Goal: Check status: Check status

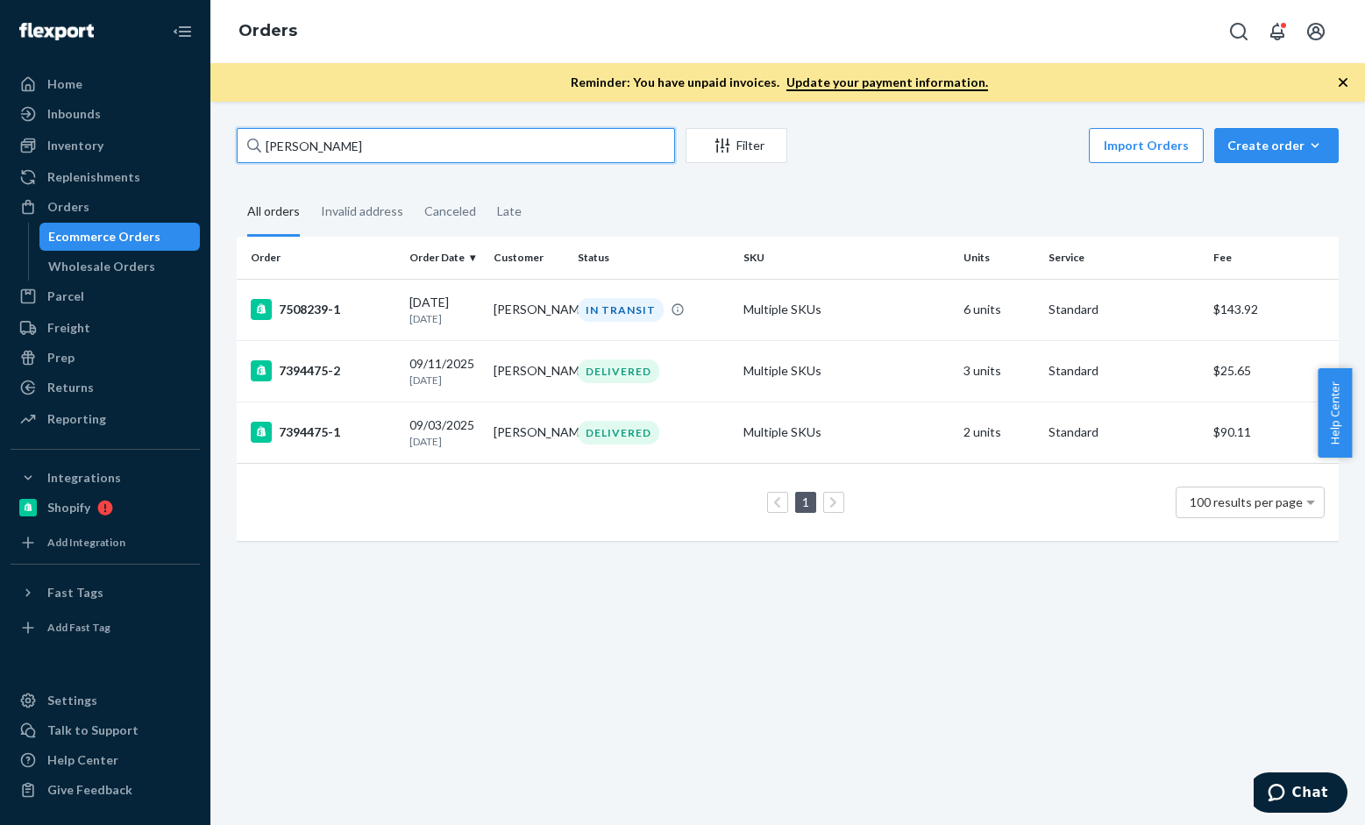
click at [369, 146] on input "[PERSON_NAME]" at bounding box center [456, 145] width 438 height 35
paste input "[PERSON_NAME]"
type input "[PERSON_NAME]"
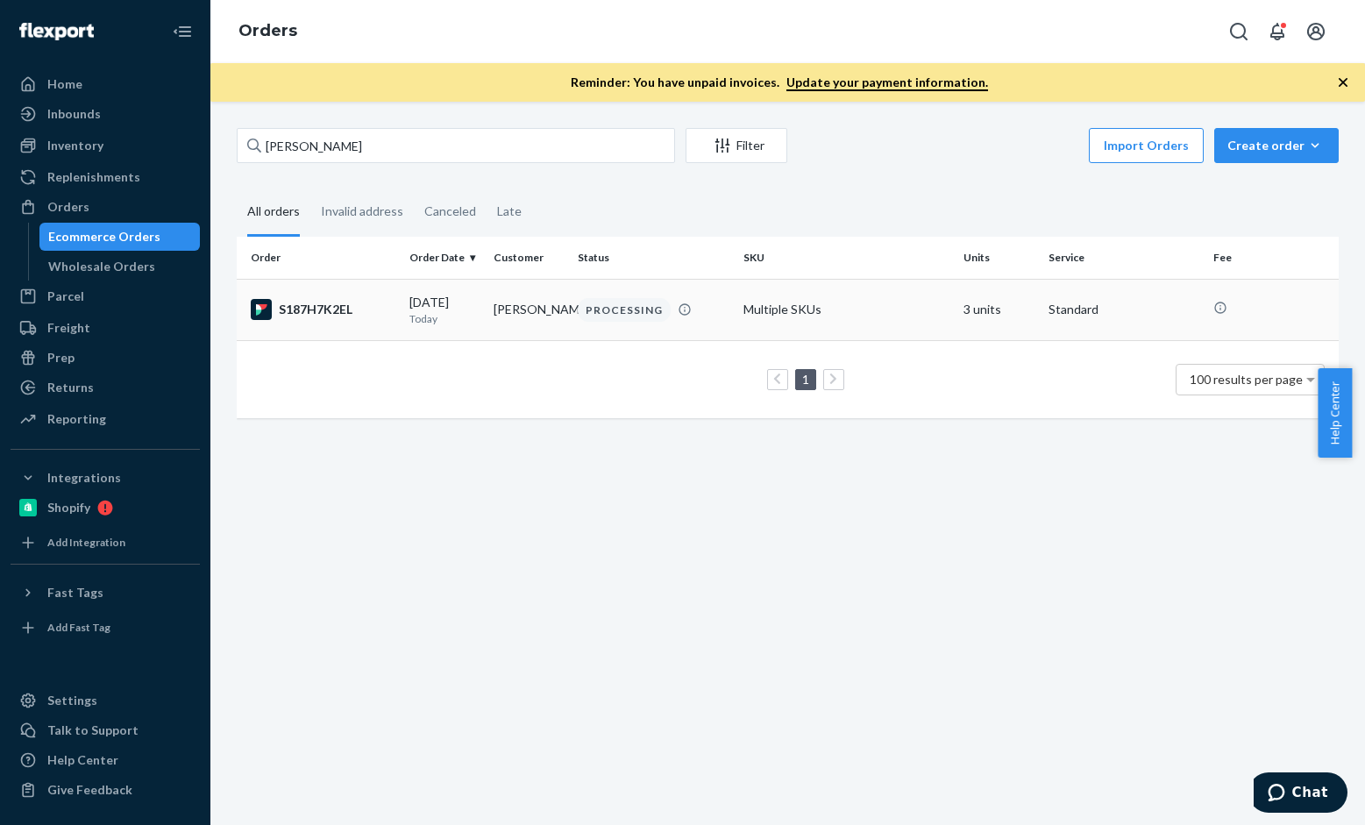
click at [319, 304] on div "S187H7K2EL" at bounding box center [323, 309] width 145 height 21
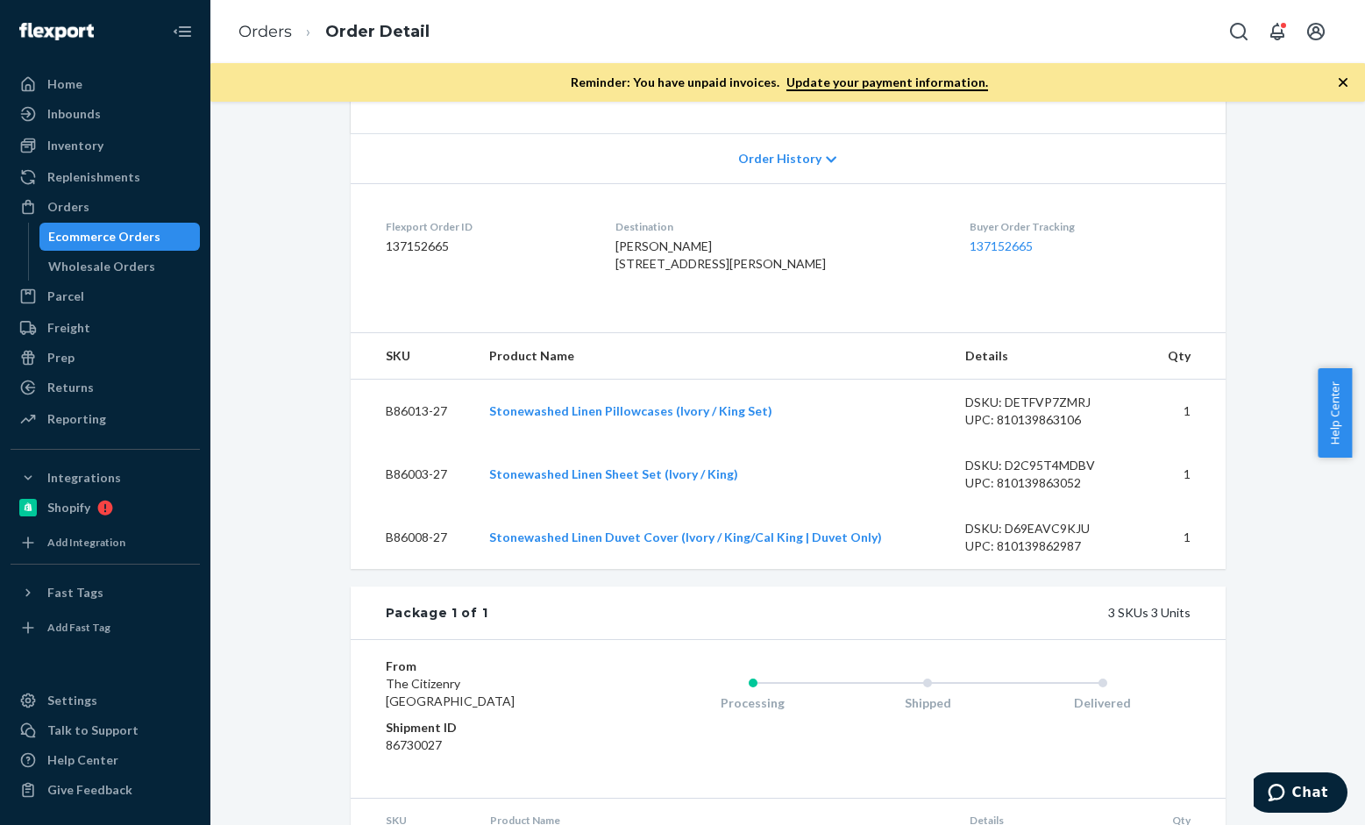
scroll to position [258, 0]
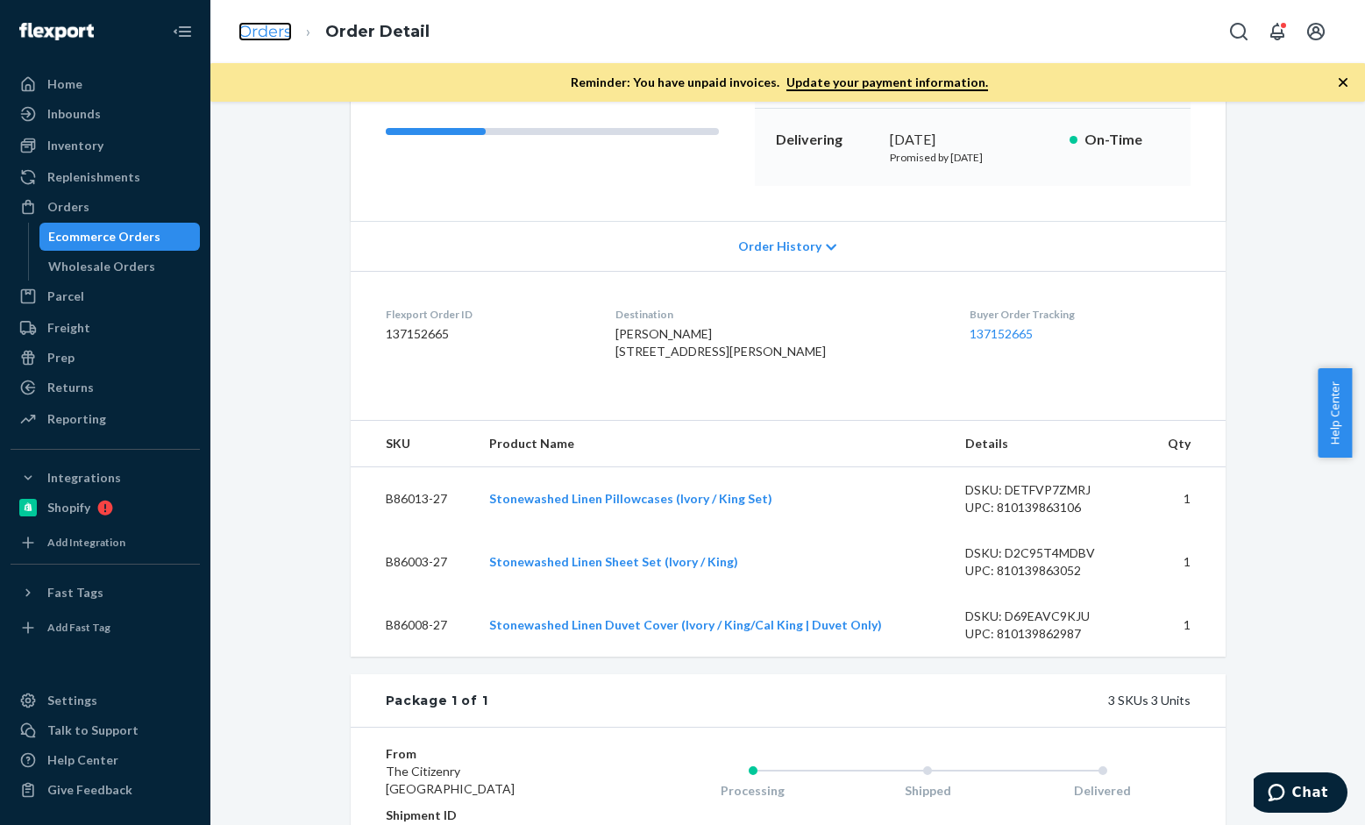
click at [264, 29] on link "Orders" at bounding box center [264, 31] width 53 height 19
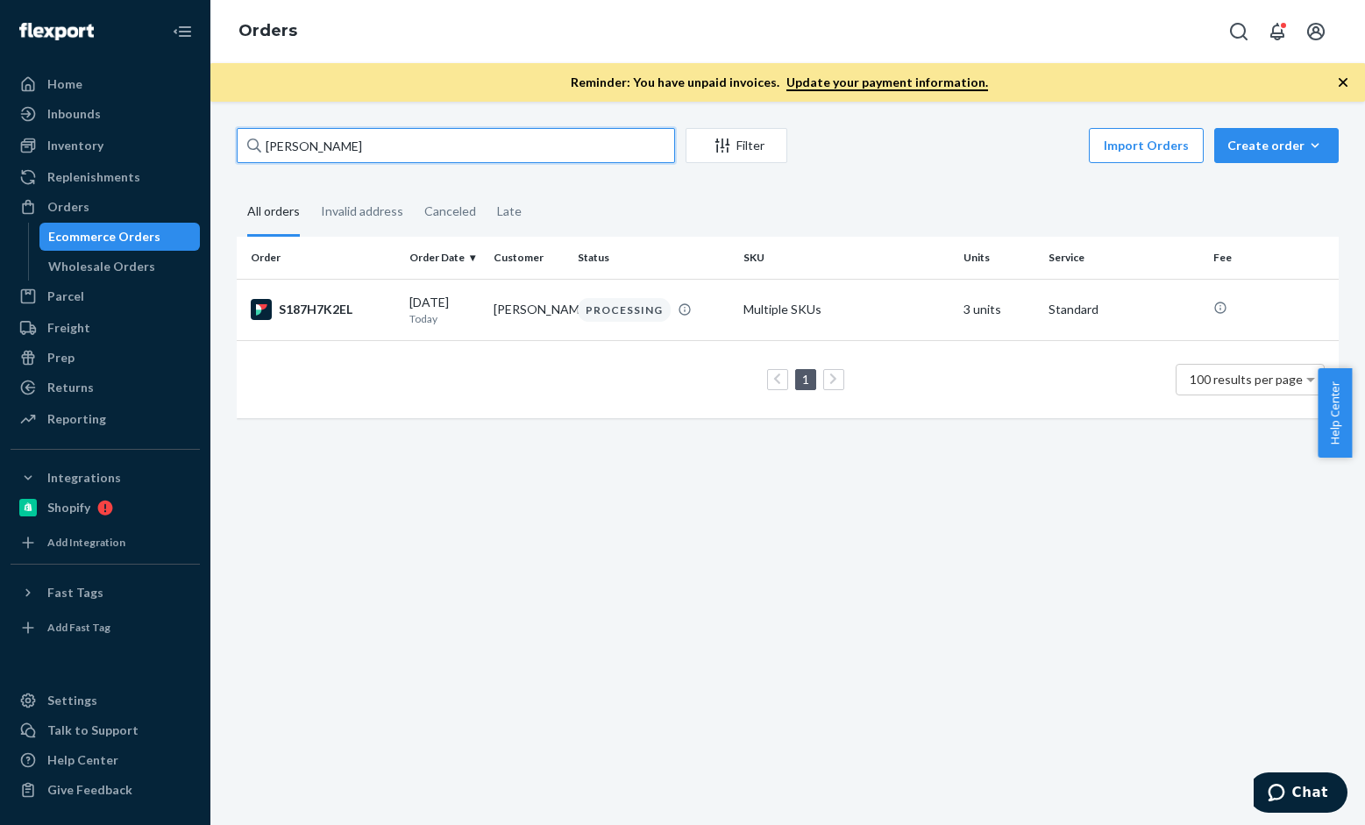
click at [369, 154] on input "[PERSON_NAME]" at bounding box center [456, 145] width 438 height 35
paste input "[PERSON_NAME]"
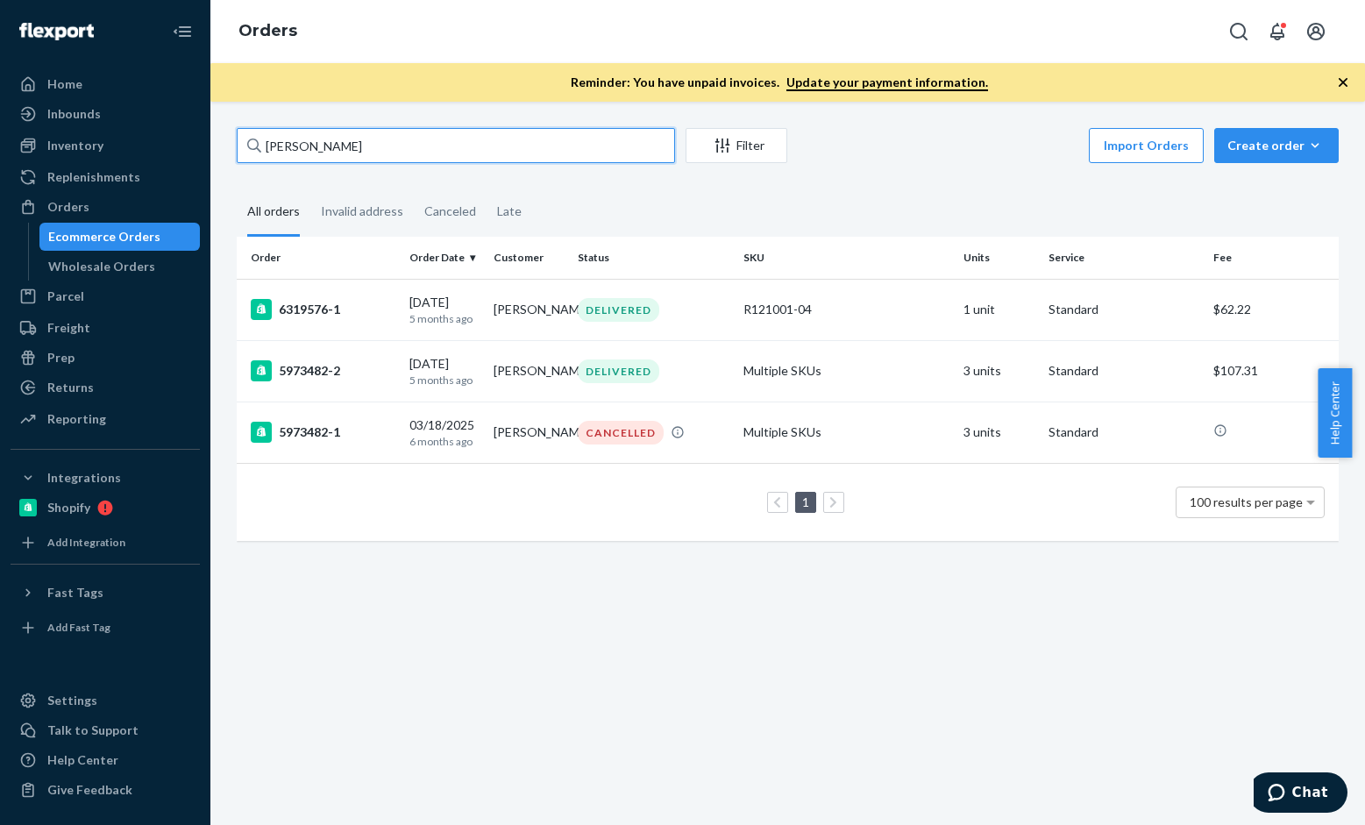
click at [390, 144] on input "[PERSON_NAME]" at bounding box center [456, 145] width 438 height 35
paste input "[PERSON_NAME]"
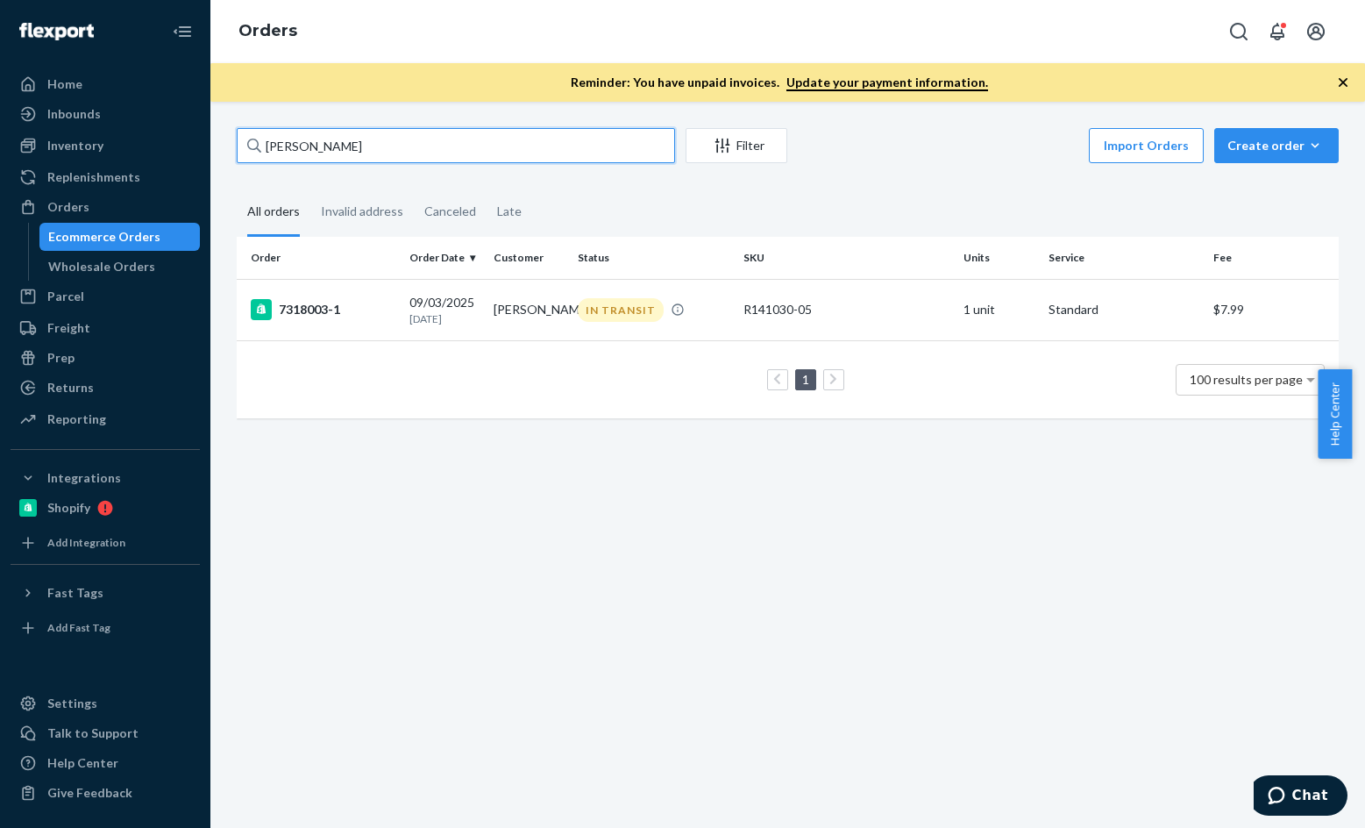
click at [380, 152] on input "[PERSON_NAME]" at bounding box center [456, 145] width 438 height 35
paste input "[PERSON_NAME]"
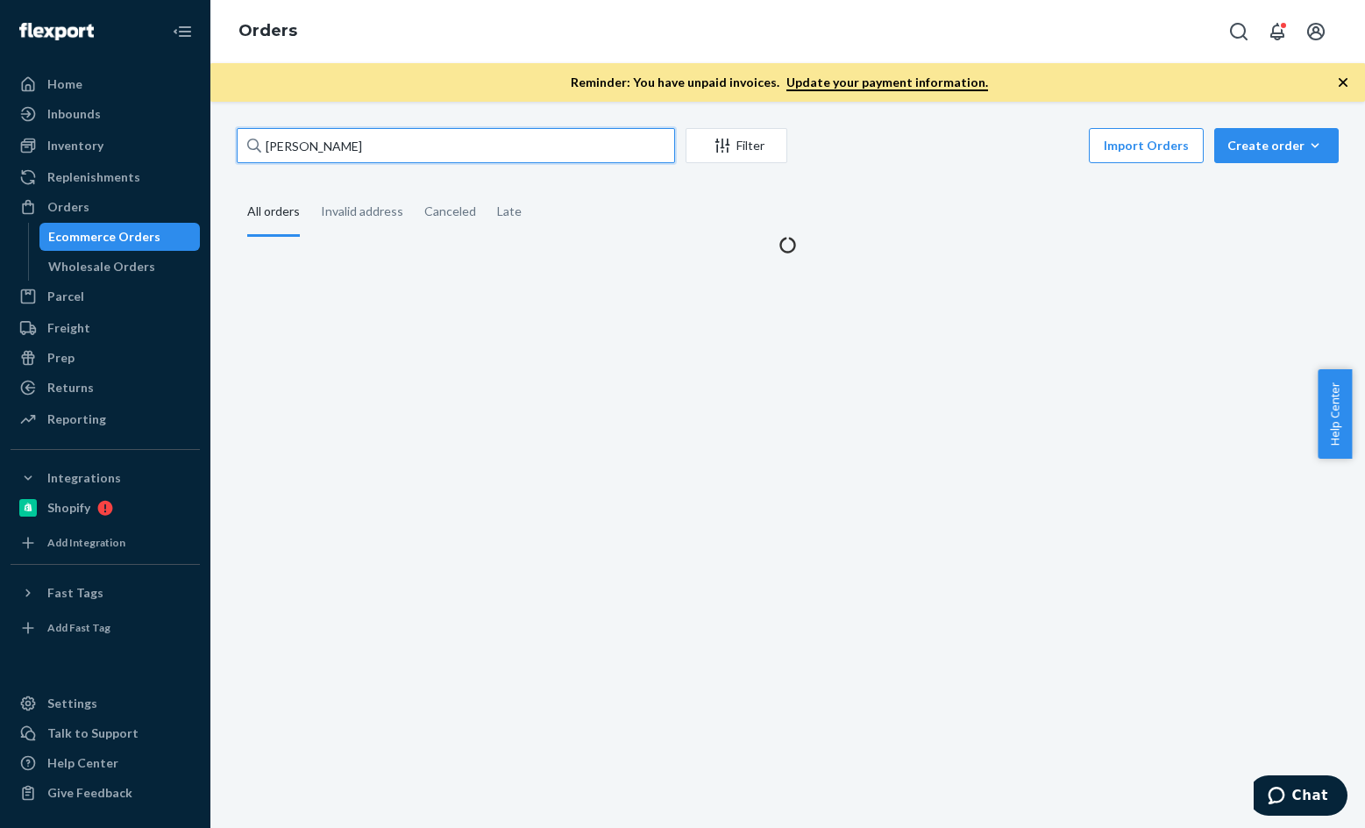
type input "[PERSON_NAME]"
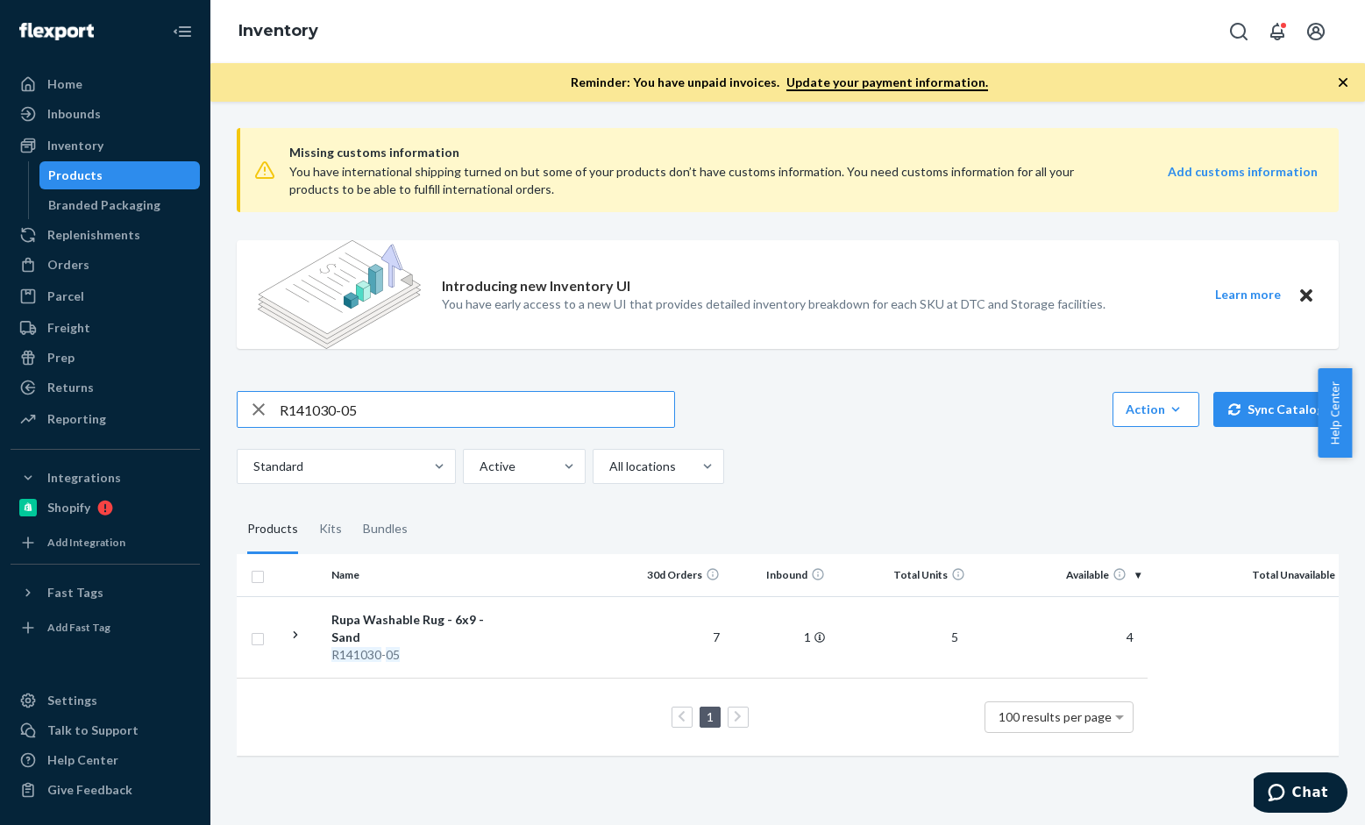
click at [407, 410] on input "R141030-05" at bounding box center [477, 409] width 395 height 35
paste input "21002"
type input "R121002-05"
